Goal: Transaction & Acquisition: Purchase product/service

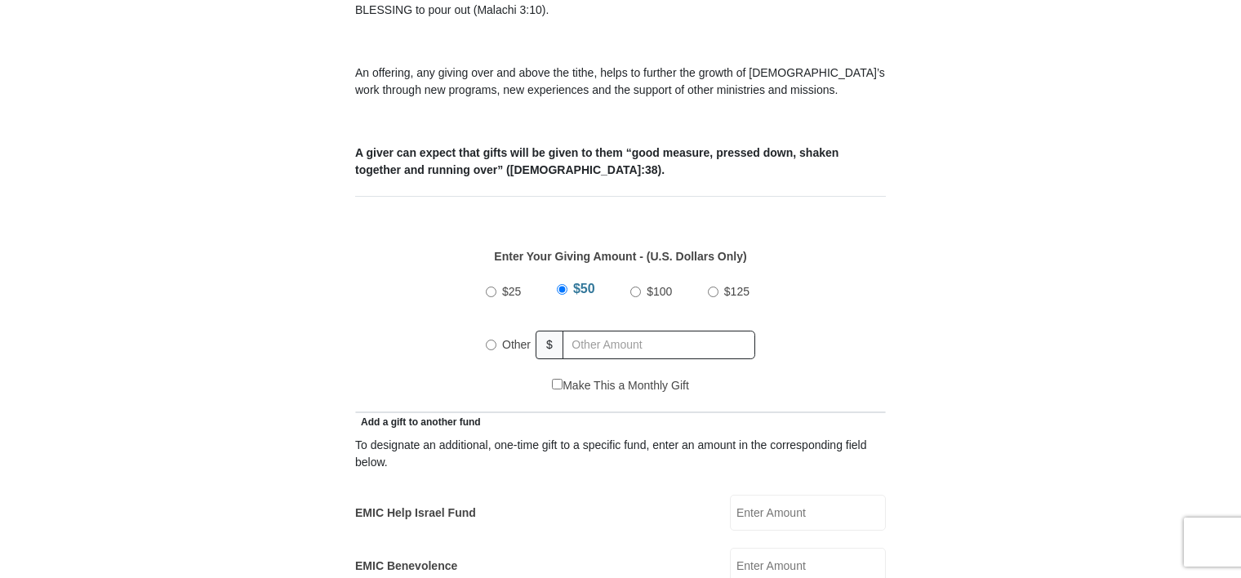
scroll to position [571, 0]
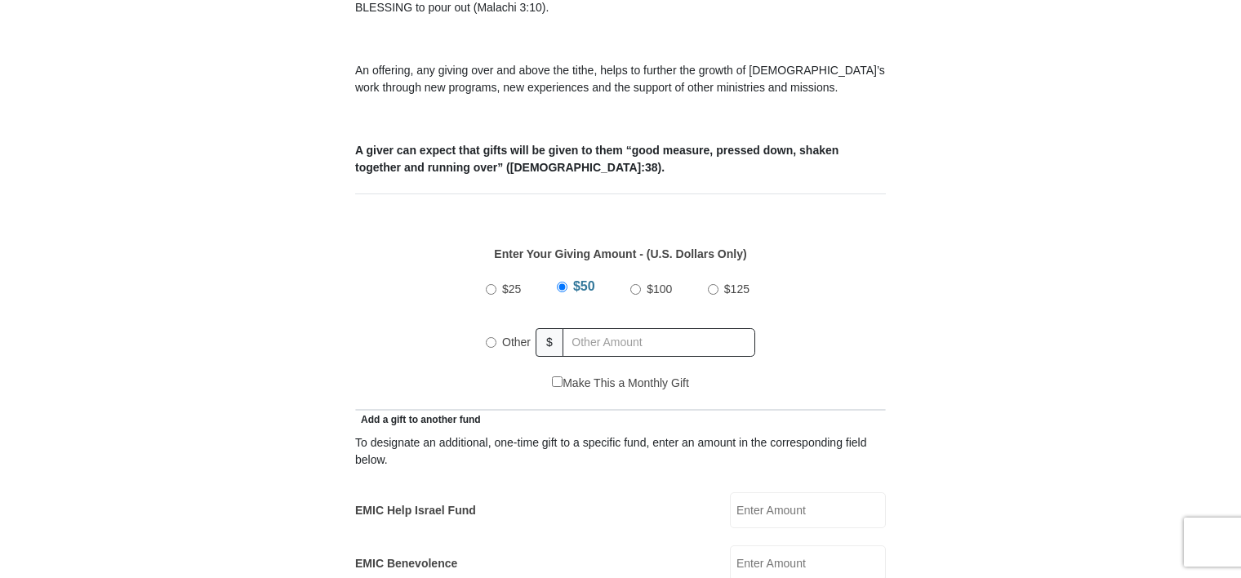
click at [491, 337] on input "Other" at bounding box center [491, 342] width 11 height 11
radio input "true"
click at [584, 328] on input "text" at bounding box center [661, 342] width 187 height 29
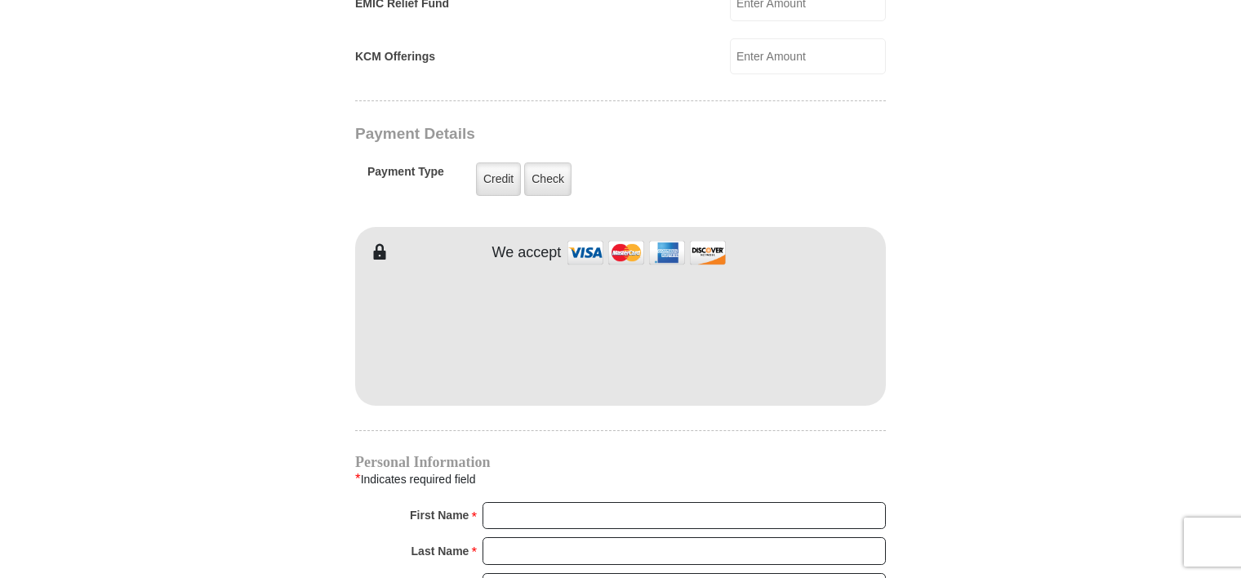
scroll to position [1306, 0]
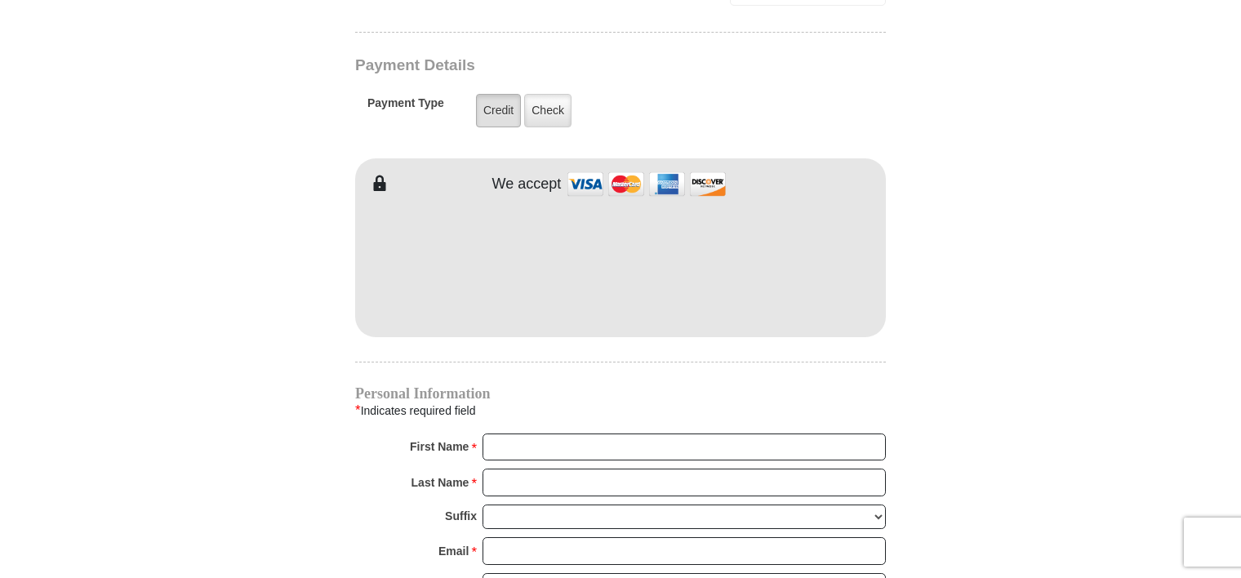
type input "300.00"
click at [497, 94] on label "Credit" at bounding box center [498, 110] width 45 height 33
click at [0, 0] on input "Credit" at bounding box center [0, 0] width 0 height 0
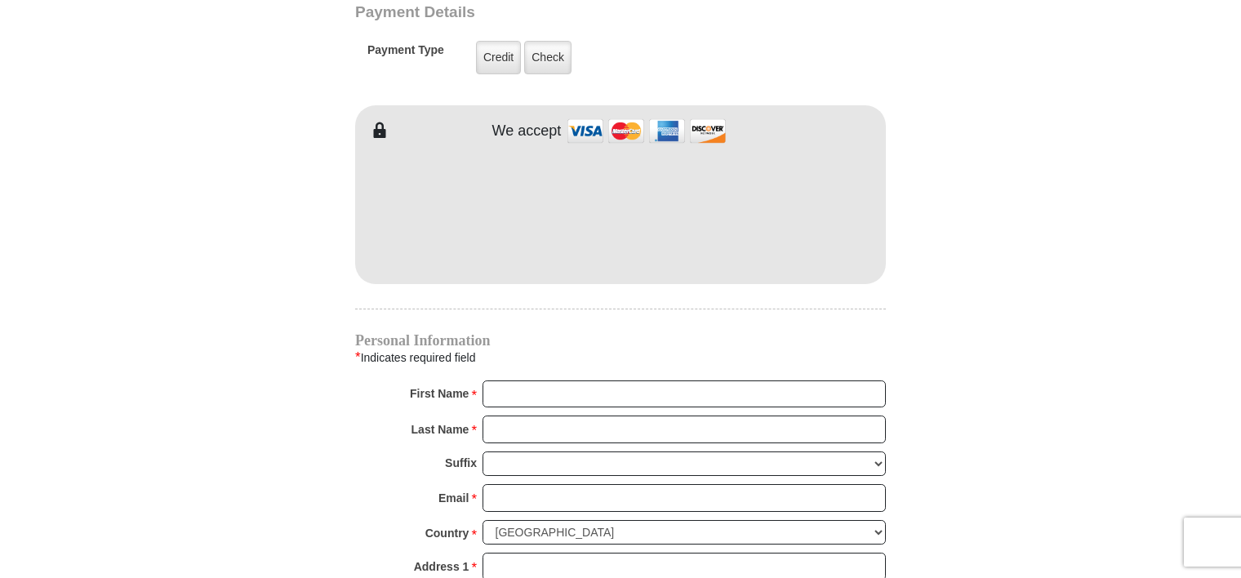
scroll to position [1388, 0]
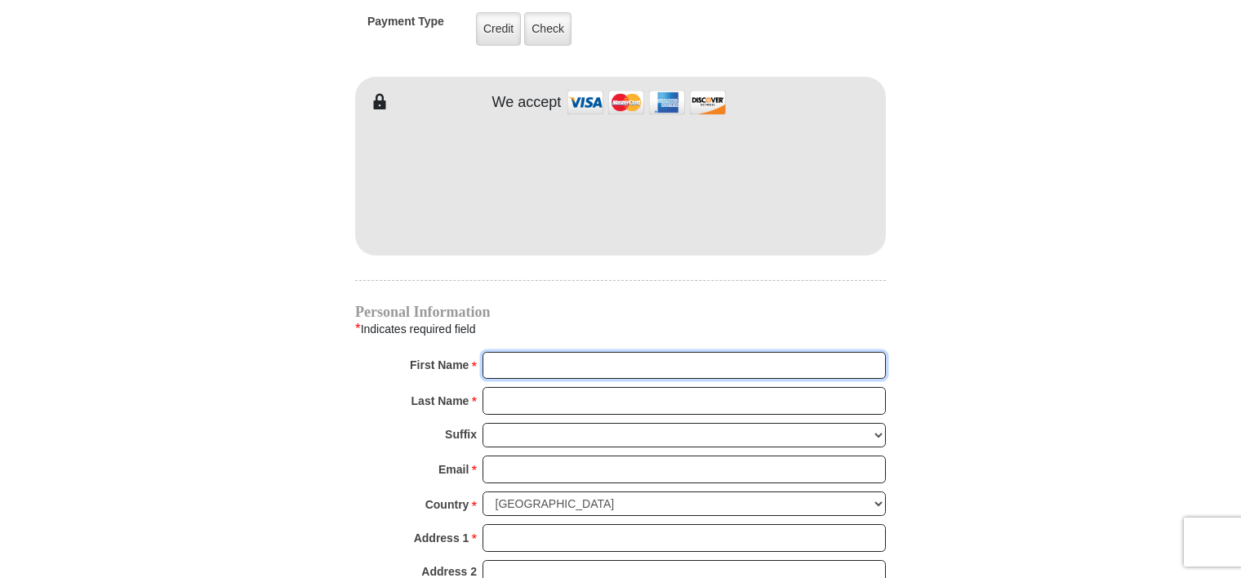
click at [529, 352] on input "First Name *" at bounding box center [683, 366] width 403 height 28
type input "[PERSON_NAME]"
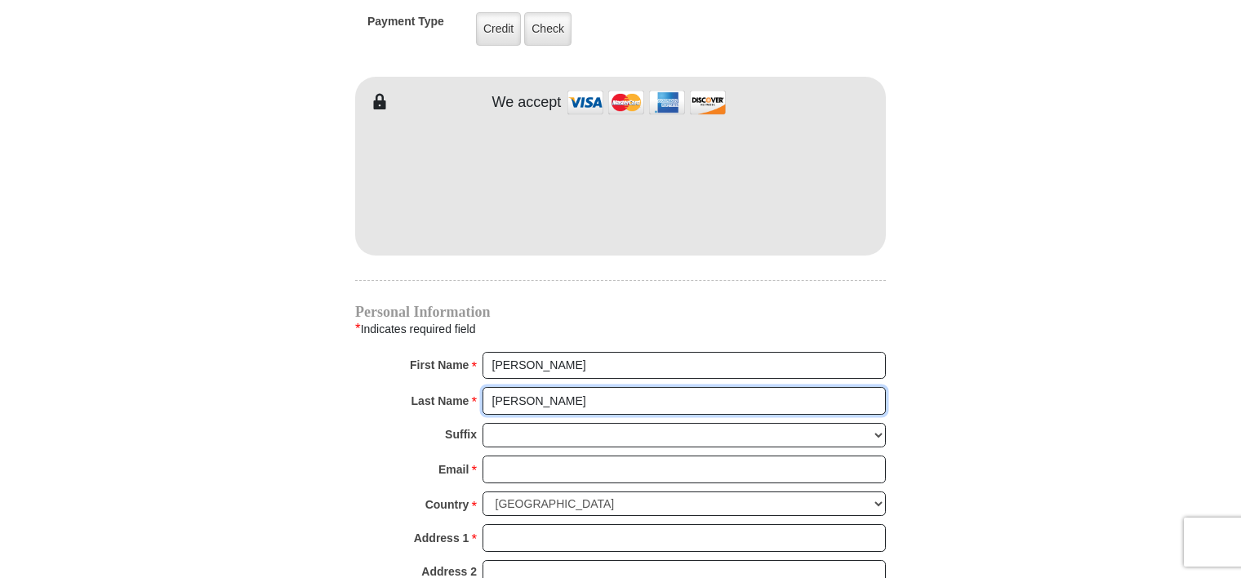
type input "[PERSON_NAME]"
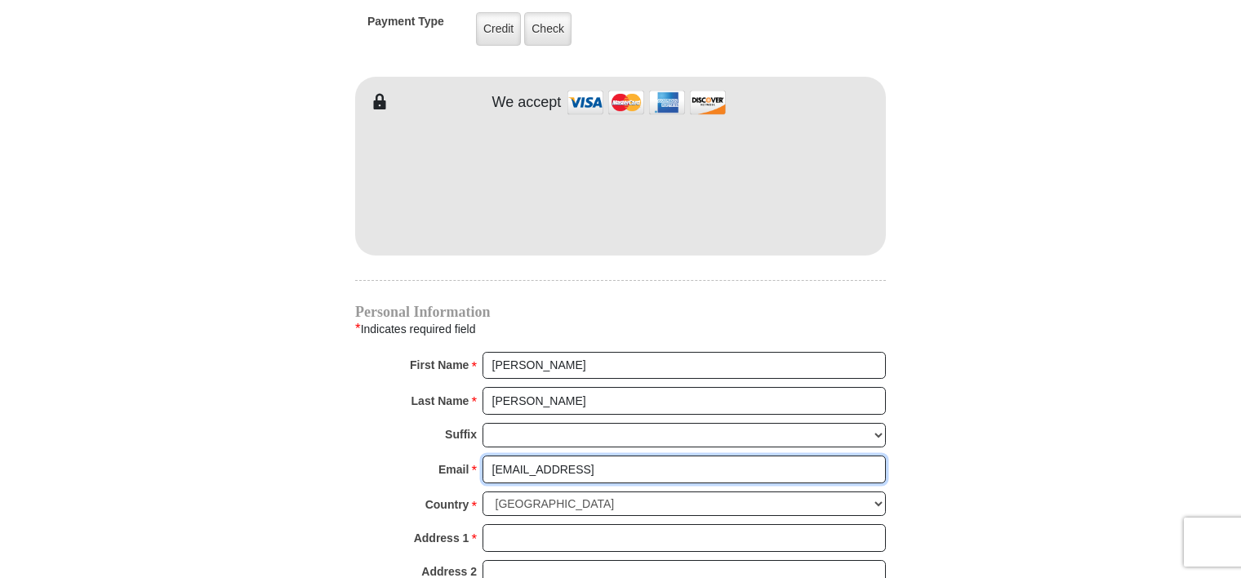
type input "[EMAIL_ADDRESS]"
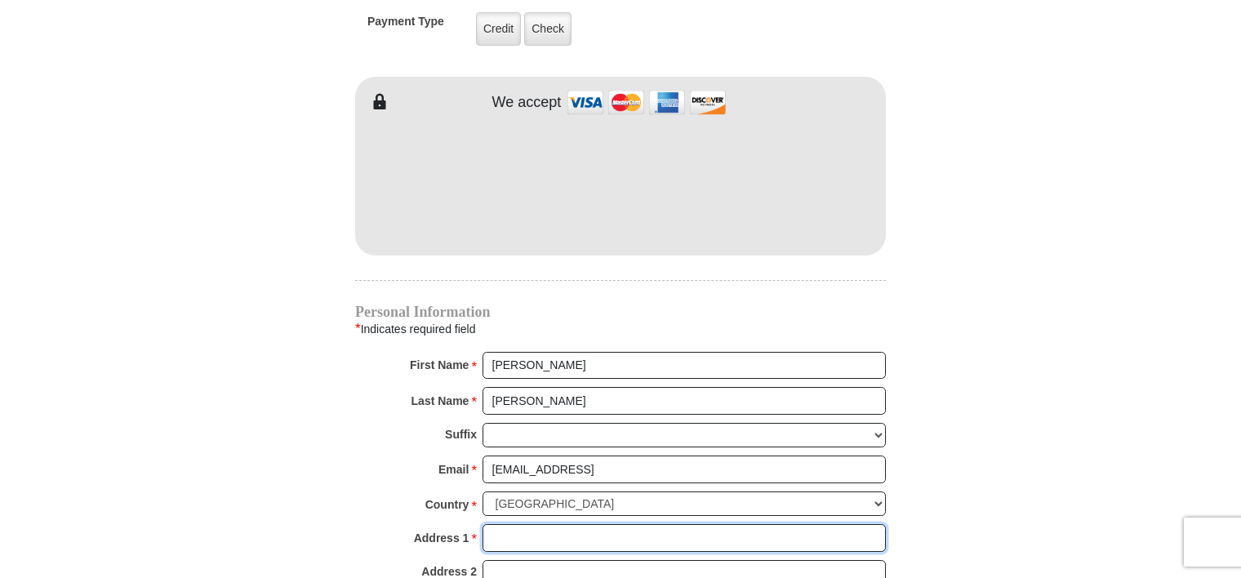
click at [500, 524] on input "Address 1 *" at bounding box center [683, 538] width 403 height 28
type input "[STREET_ADDRESS]"
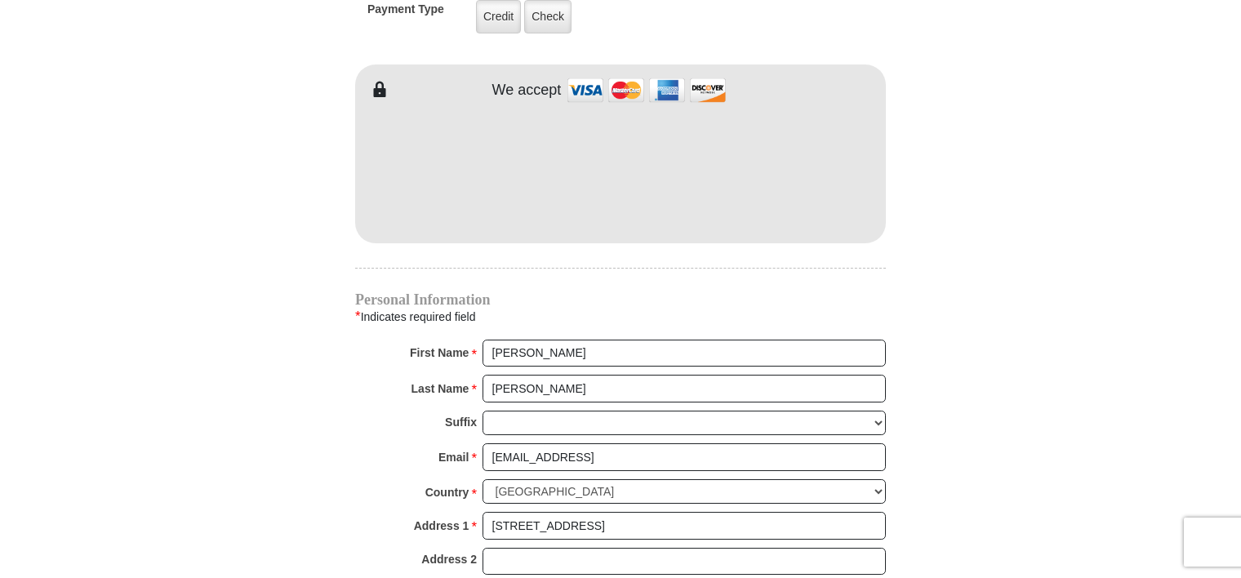
drag, startPoint x: 251, startPoint y: 505, endPoint x: 291, endPoint y: 261, distance: 247.2
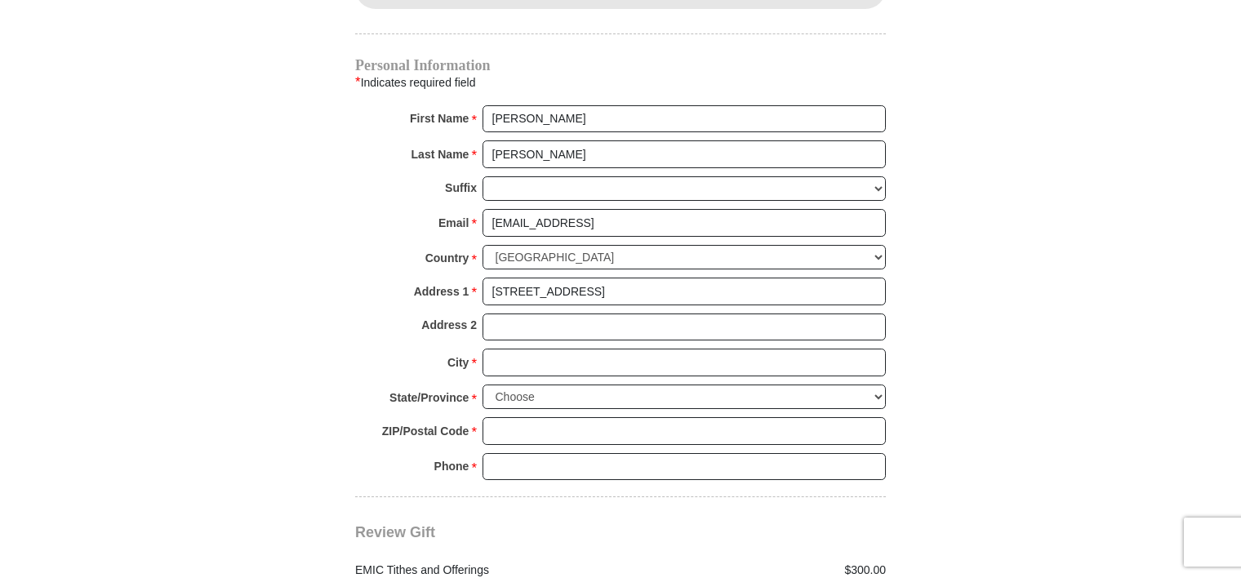
scroll to position [1645, 0]
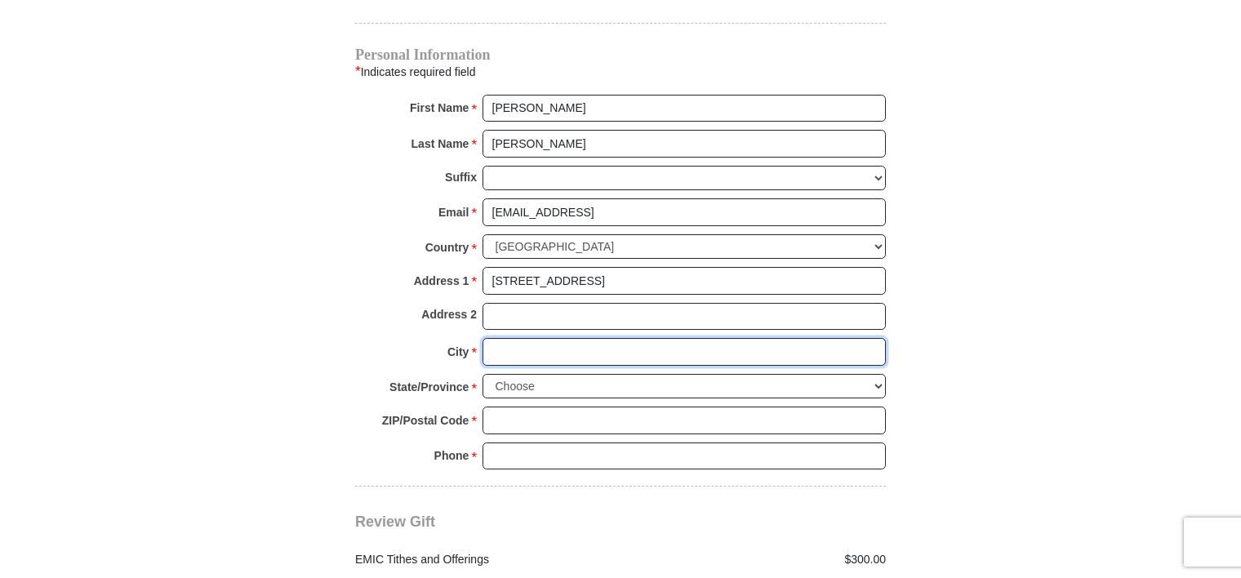
click at [507, 338] on input "City *" at bounding box center [683, 352] width 403 height 28
click at [580, 338] on input "BOYF" at bounding box center [683, 352] width 403 height 28
type input "[PERSON_NAME]"
click at [539, 374] on select "Choose [US_STATE] [US_STATE] [US_STATE] [US_STATE] [US_STATE] Armed Forces Amer…" at bounding box center [683, 386] width 403 height 25
select select "[GEOGRAPHIC_DATA]"
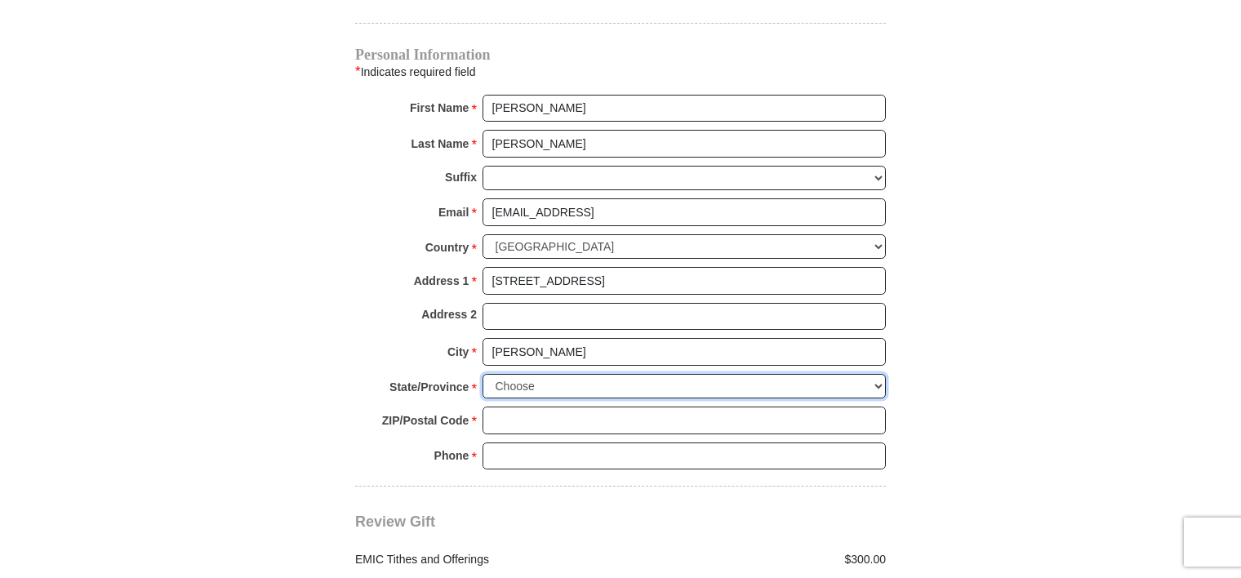
click at [482, 374] on select "Choose [US_STATE] [US_STATE] [US_STATE] [US_STATE] [US_STATE] Armed Forces Amer…" at bounding box center [683, 386] width 403 height 25
click at [530, 407] on input "ZIP/Postal Code *" at bounding box center [683, 421] width 403 height 28
type input "76023"
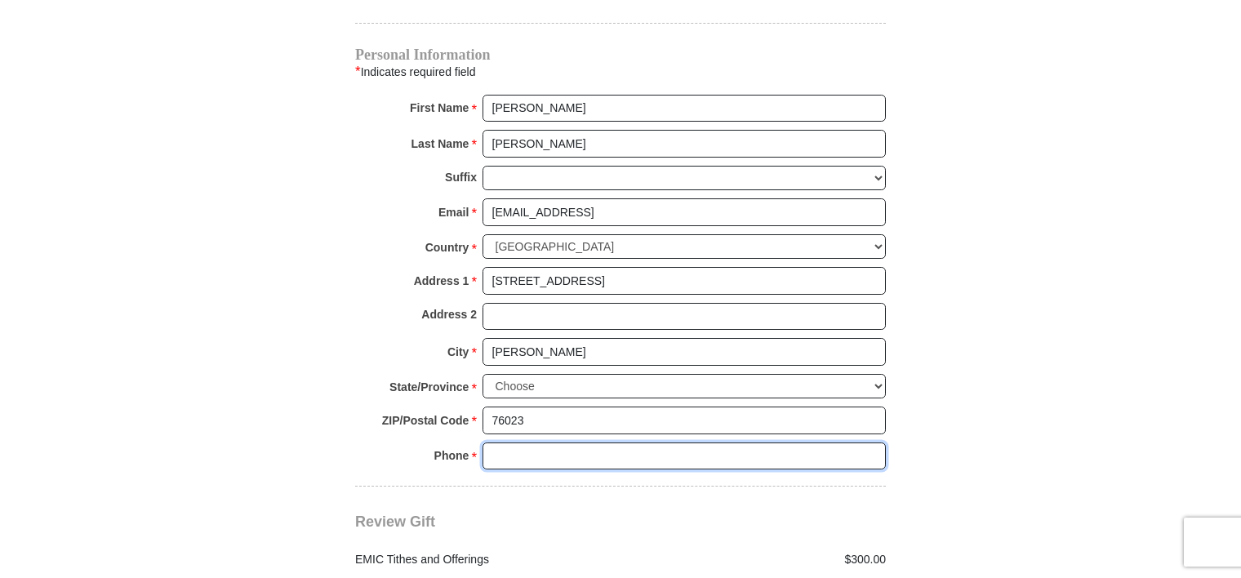
click at [537, 442] on input "Phone * *" at bounding box center [683, 456] width 403 height 28
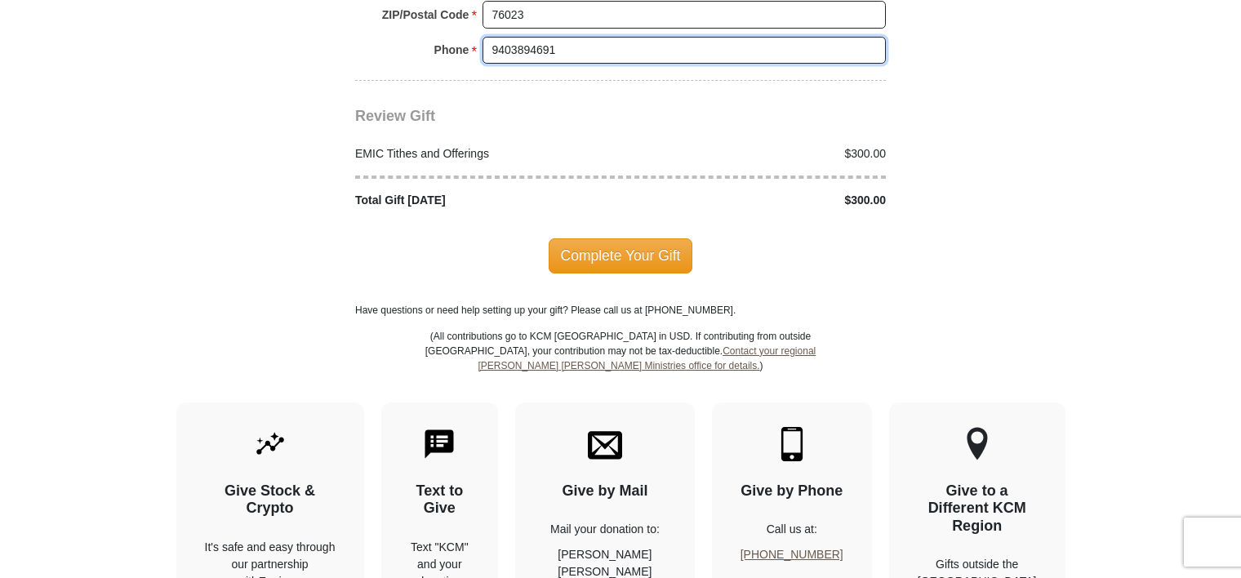
scroll to position [2053, 0]
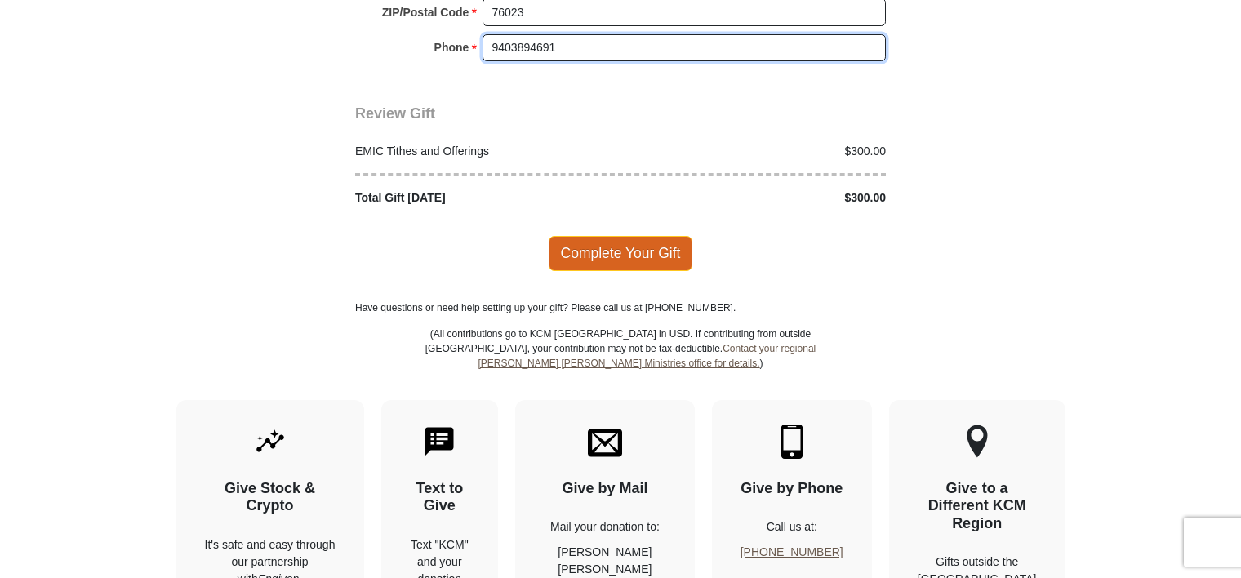
type input "9403894691"
click at [630, 236] on span "Complete Your Gift" at bounding box center [621, 253] width 144 height 34
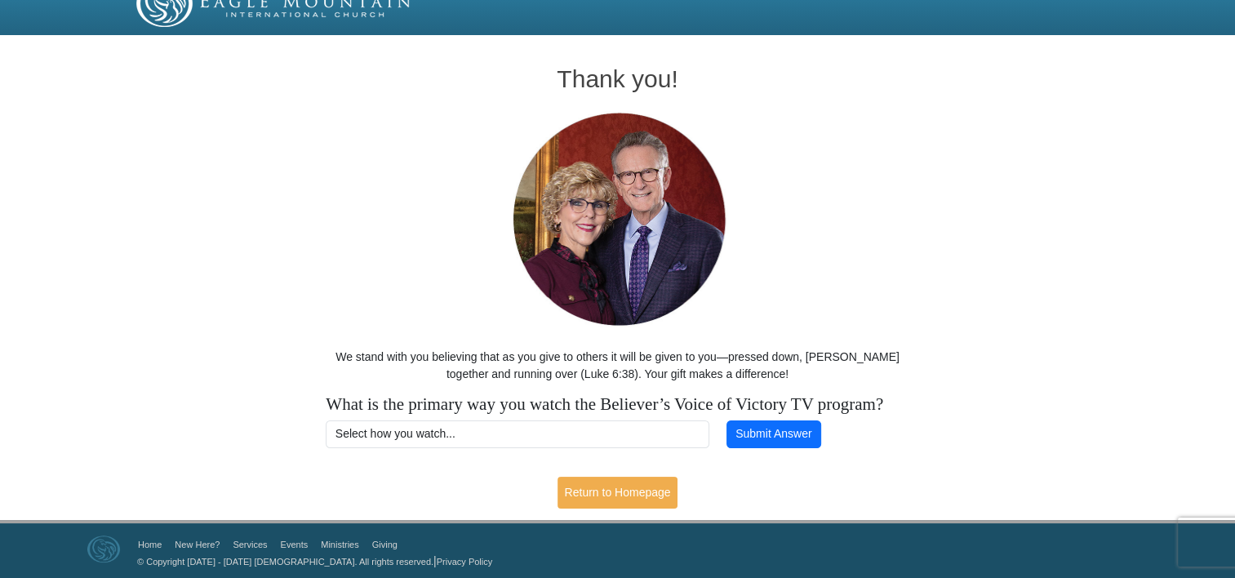
scroll to position [48, 0]
